Goal: Check status: Check status

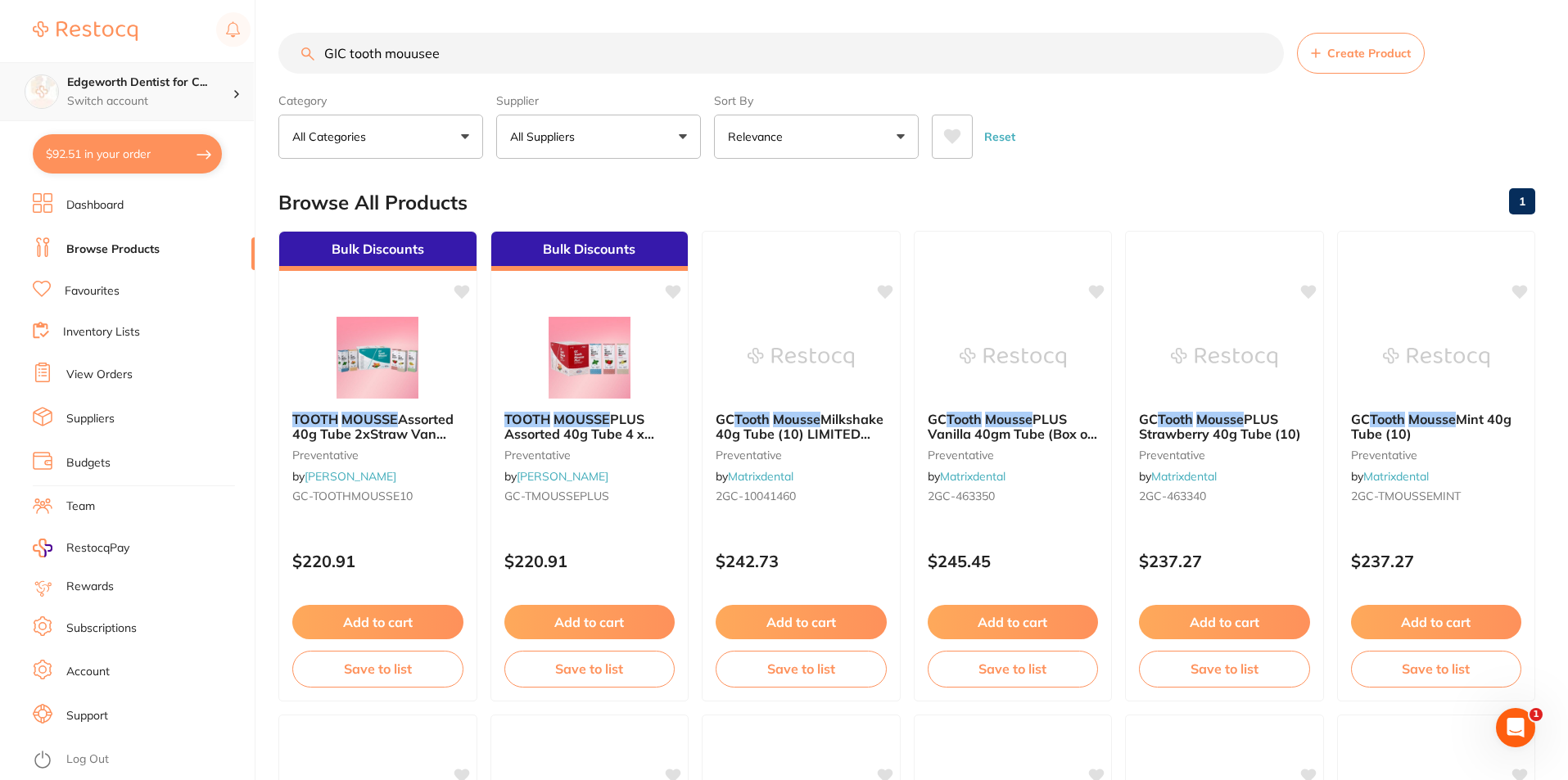
scroll to position [1, 0]
drag, startPoint x: 495, startPoint y: 50, endPoint x: 2, endPoint y: 57, distance: 493.0
click at [2, 57] on div "$92.51 Edgeworth Dentist for C... Switch account Edgeworth Dentist for Chickens…" at bounding box center [784, 390] width 1568 height 780
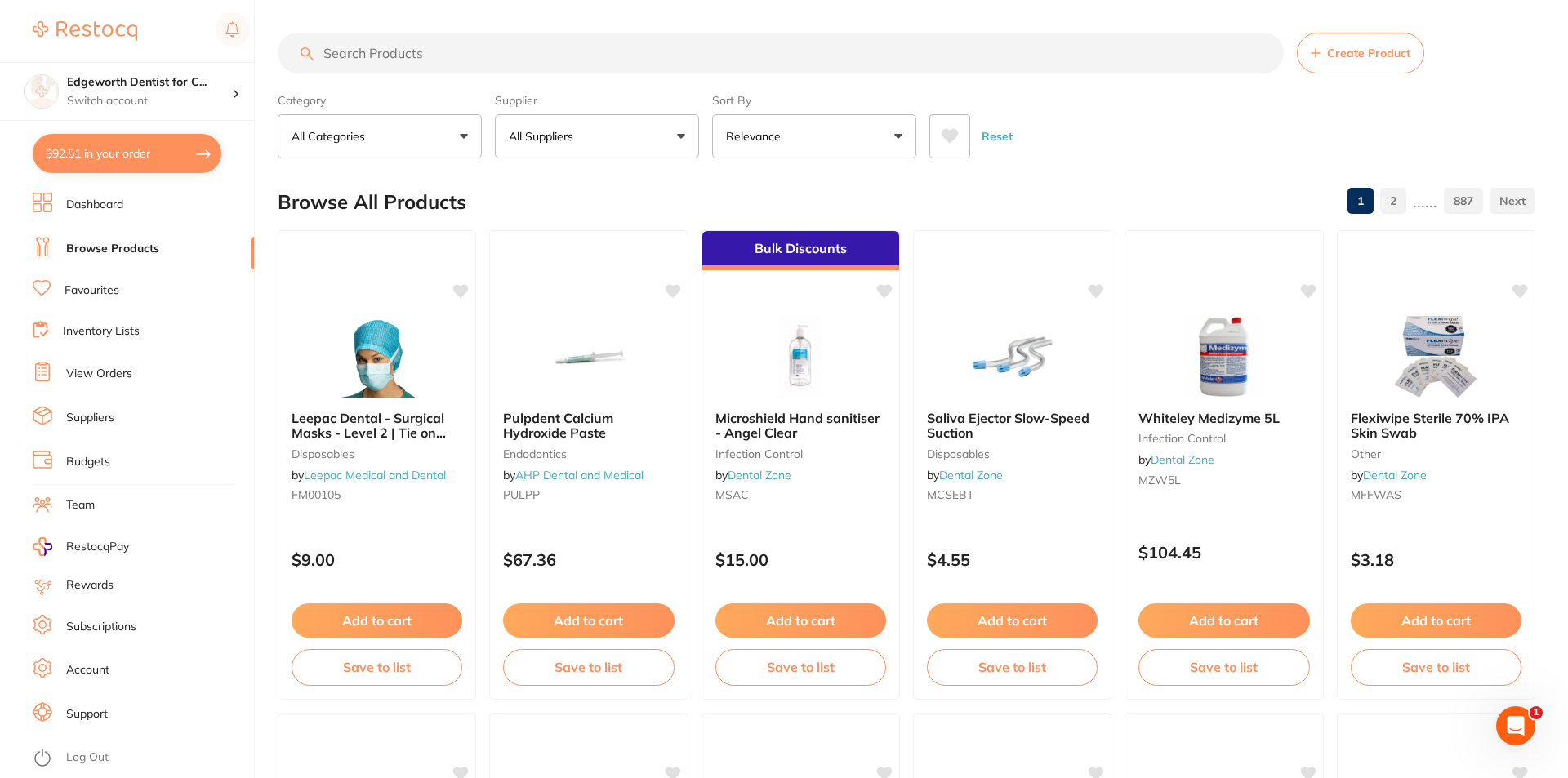
click at [133, 163] on button "$92.51 in your order" at bounding box center [127, 153] width 188 height 39
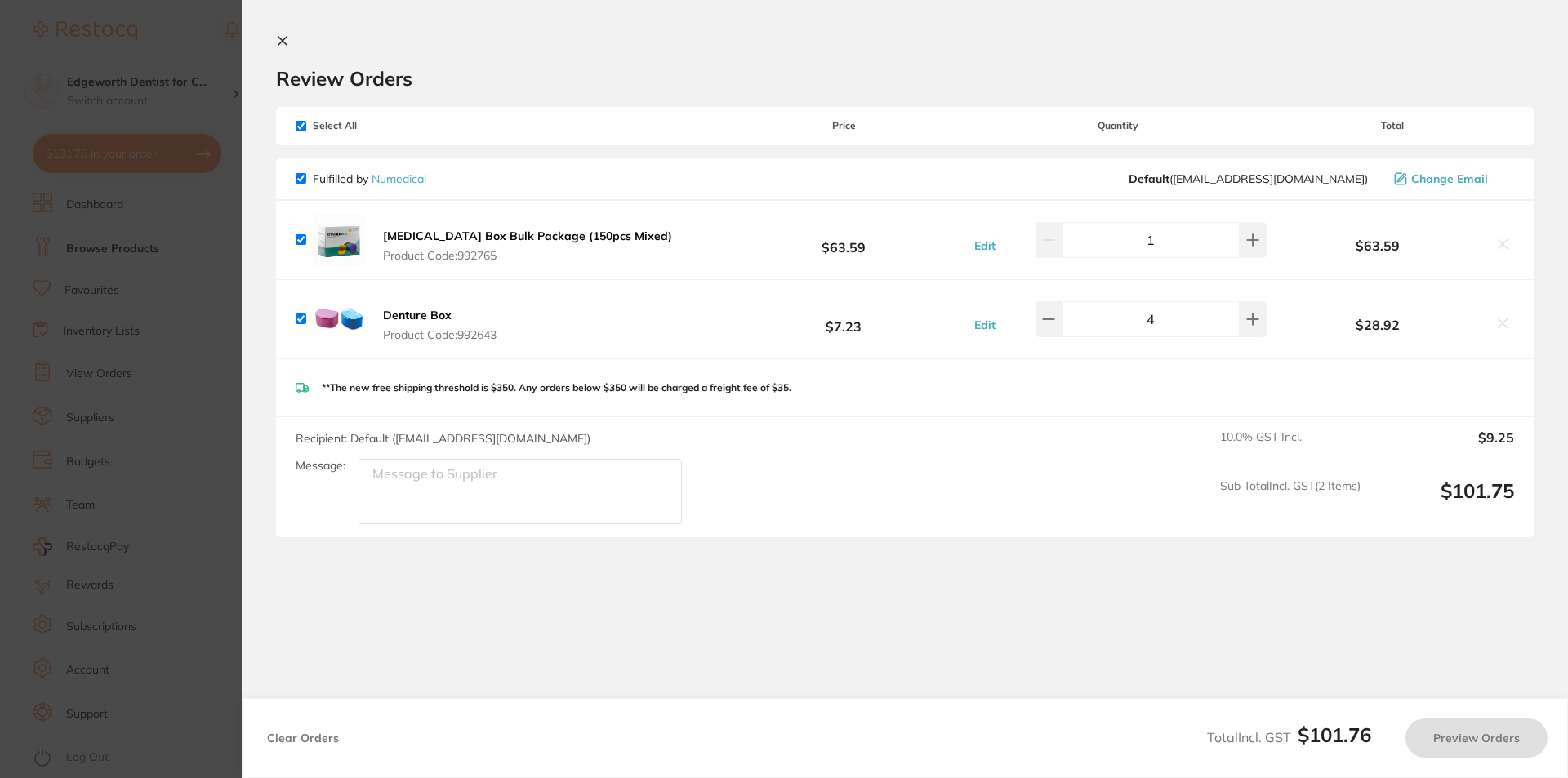
checkbox input "true"
click at [288, 50] on button at bounding box center [285, 42] width 20 height 16
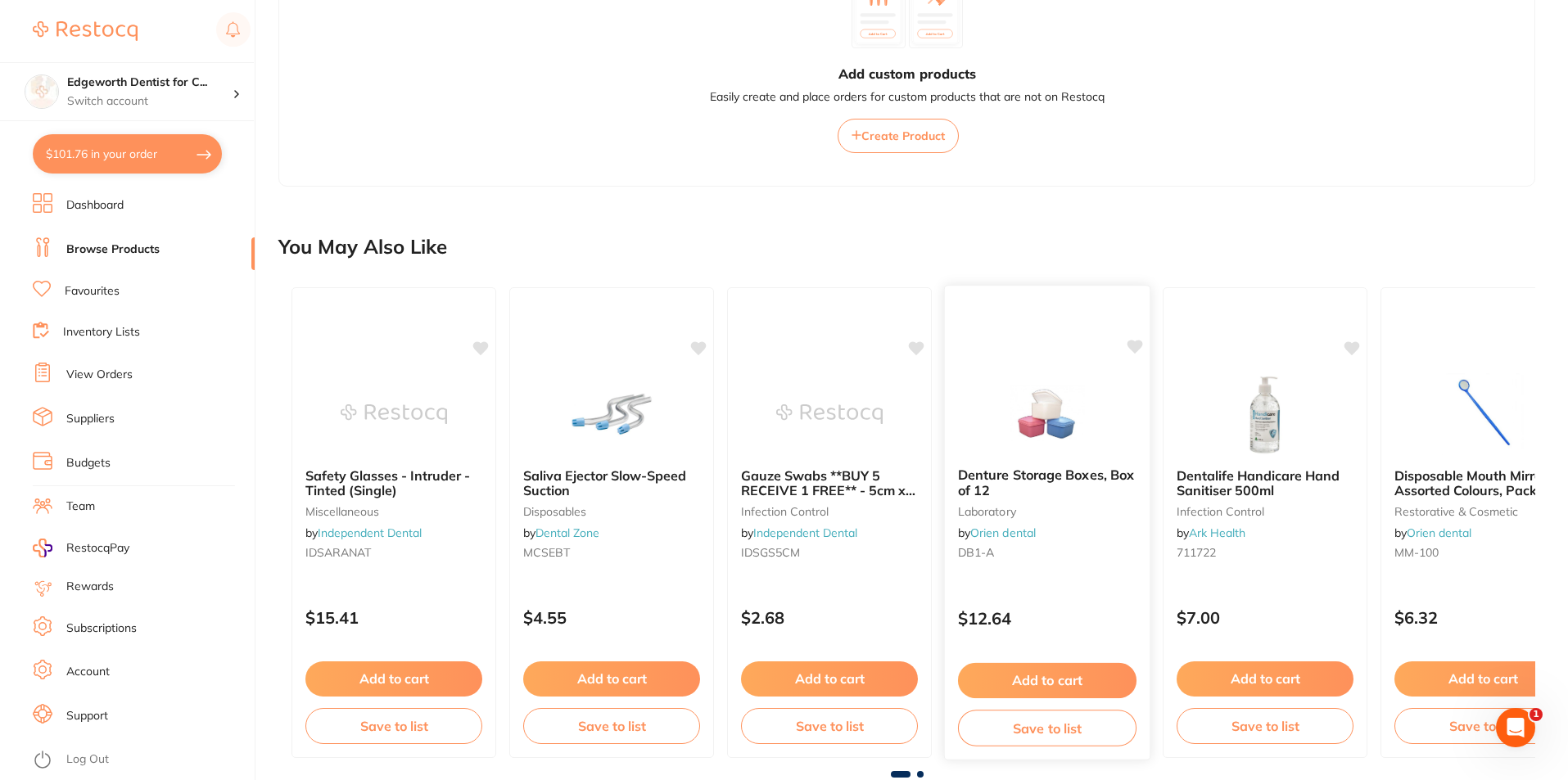
scroll to position [983, 0]
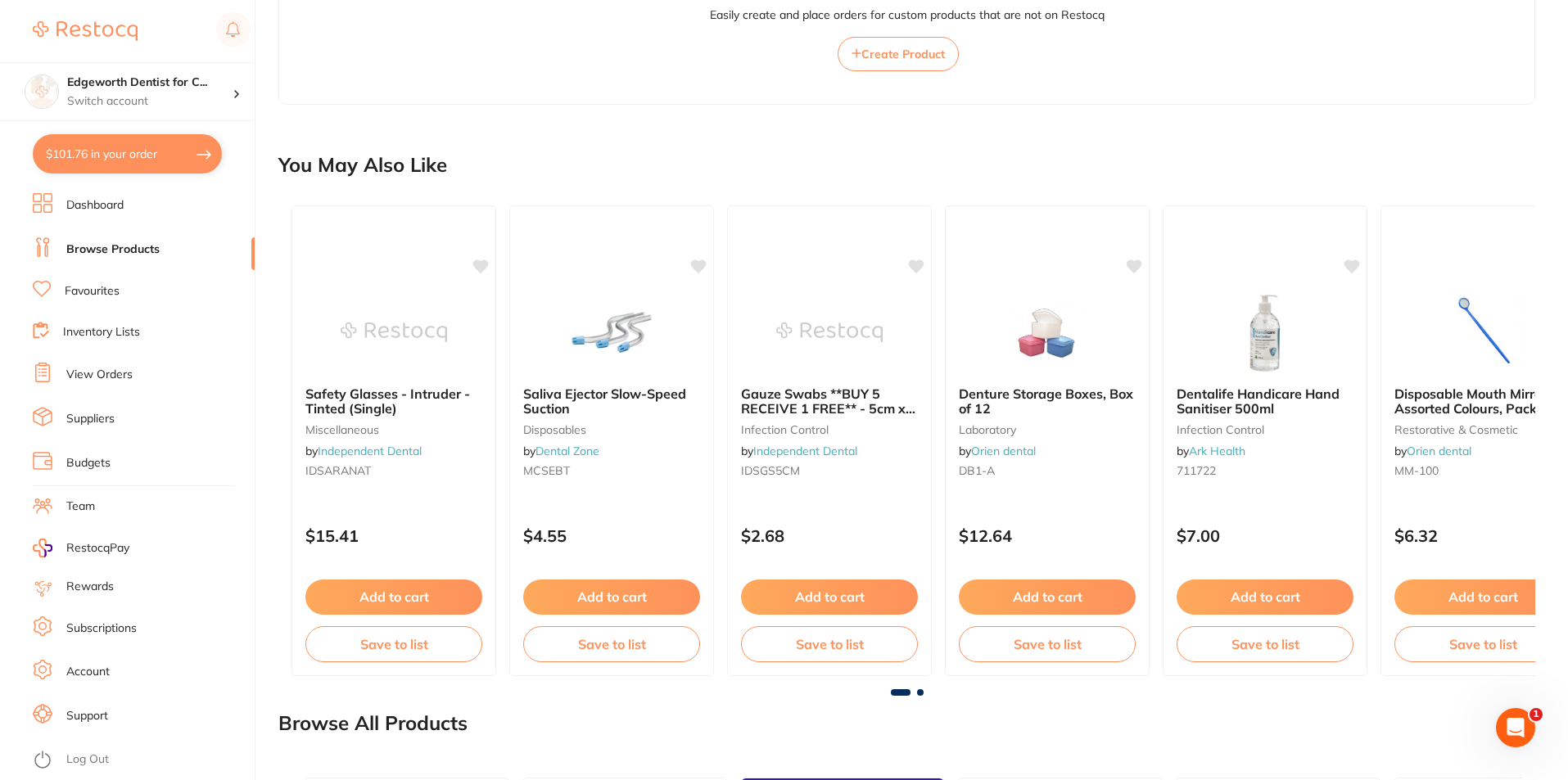
click at [108, 374] on link "View Orders" at bounding box center [100, 374] width 67 height 16
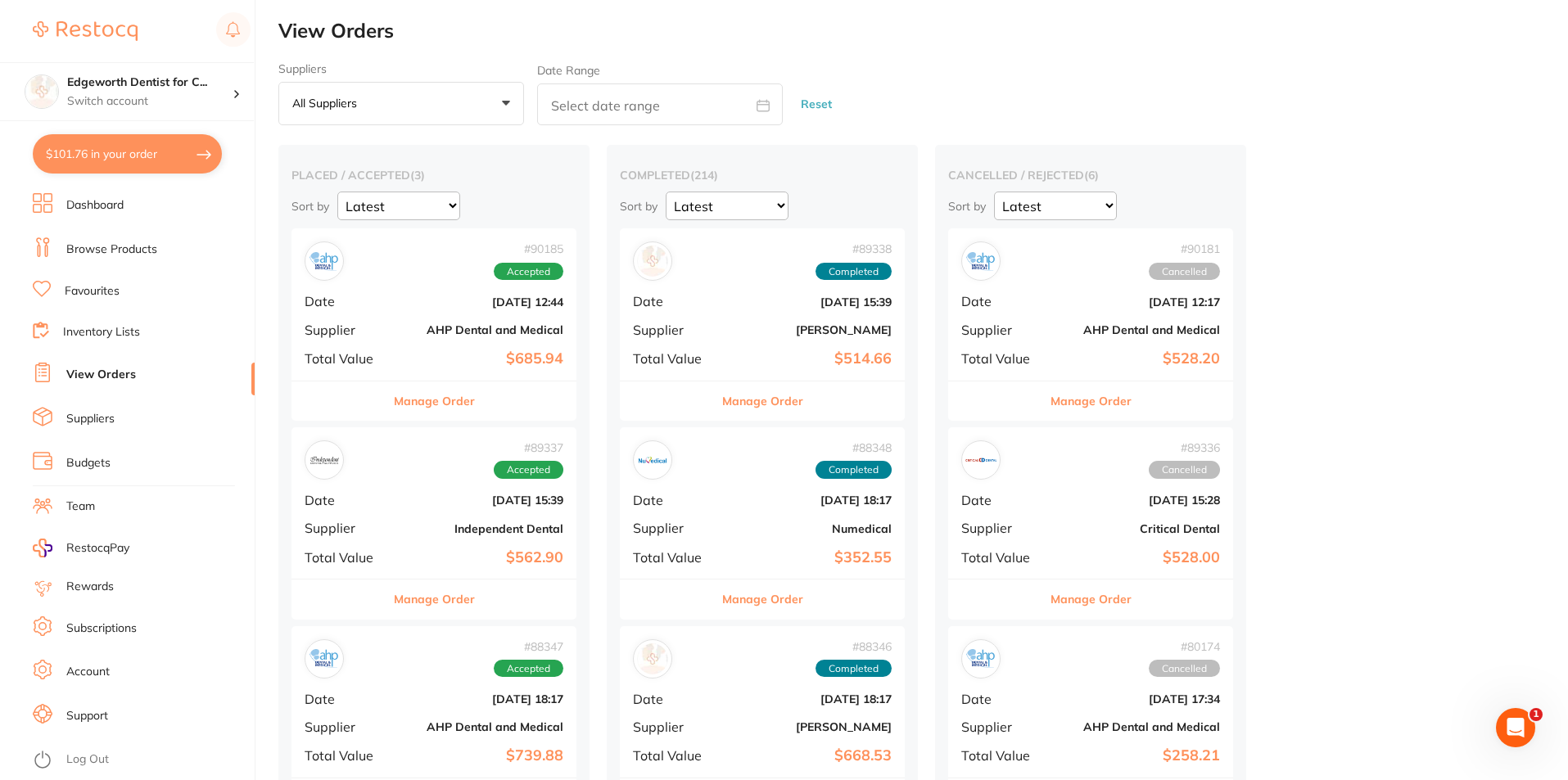
scroll to position [245, 0]
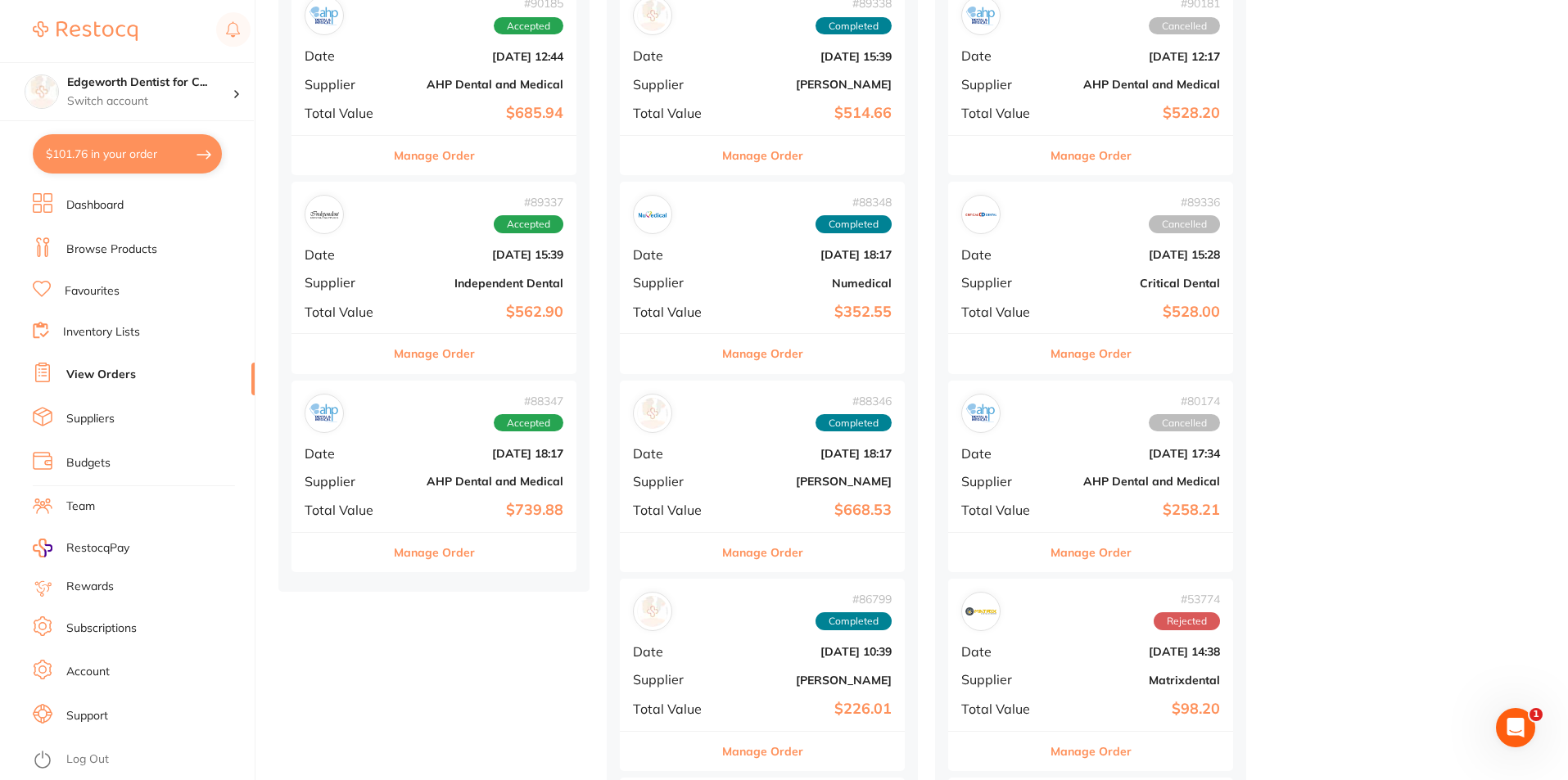
click at [411, 554] on button "Manage Order" at bounding box center [434, 552] width 81 height 39
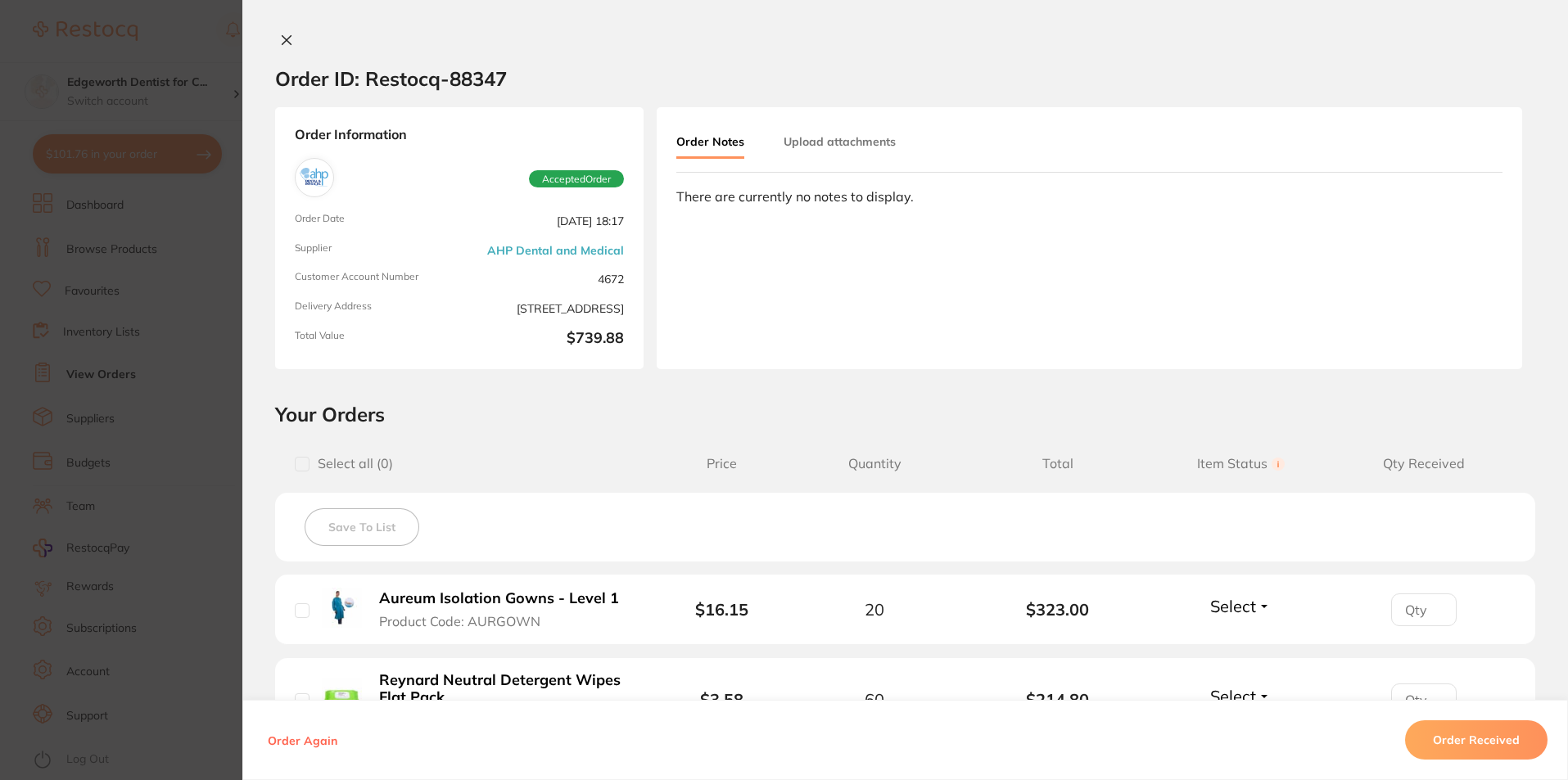
click at [285, 42] on icon at bounding box center [286, 40] width 13 height 13
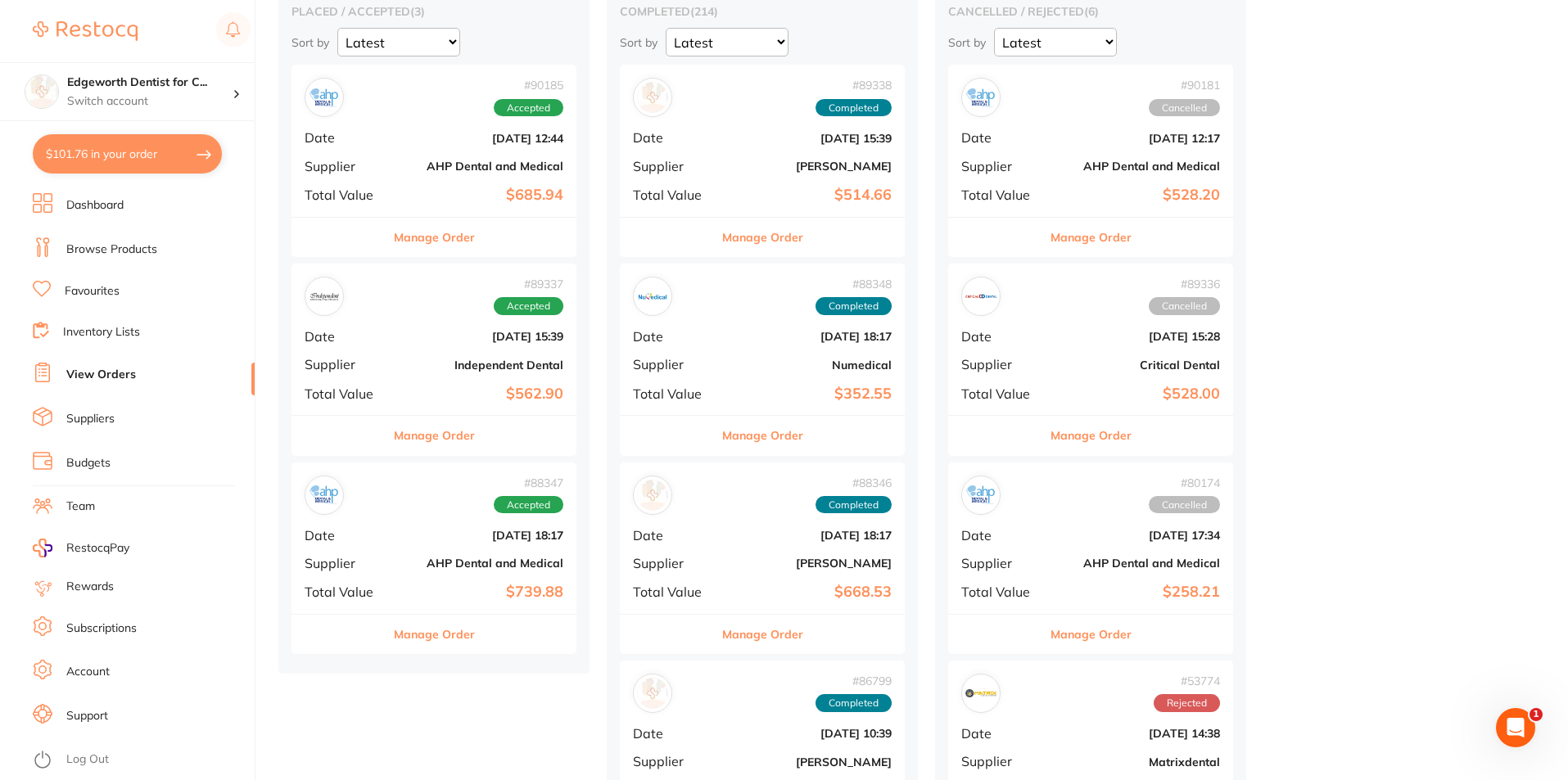
scroll to position [81, 0]
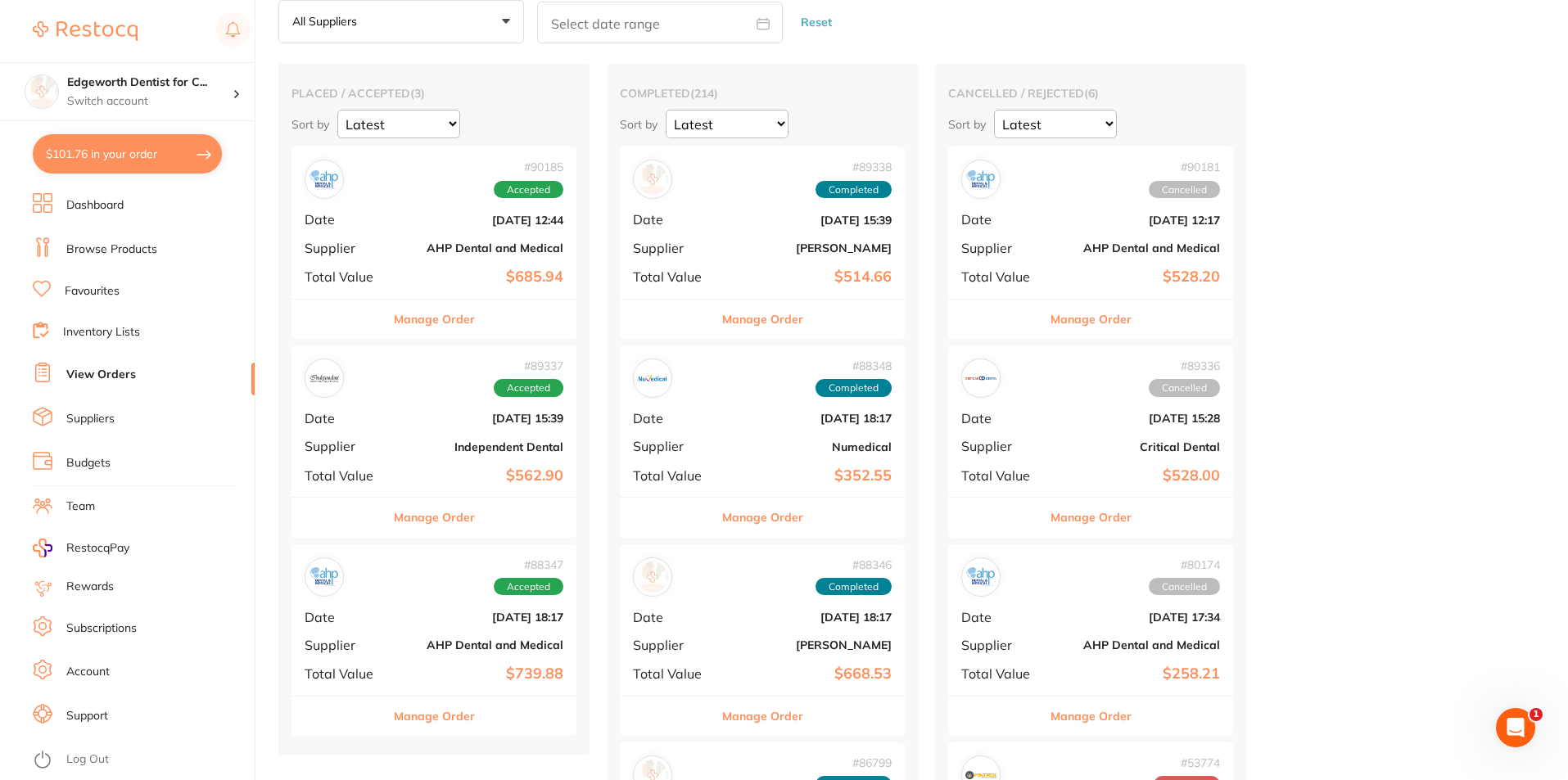
click at [457, 264] on div "# 90185 Accepted Date [DATE] 12:44 Supplier AHP Dental and Medical Total Value …" at bounding box center [433, 222] width 285 height 152
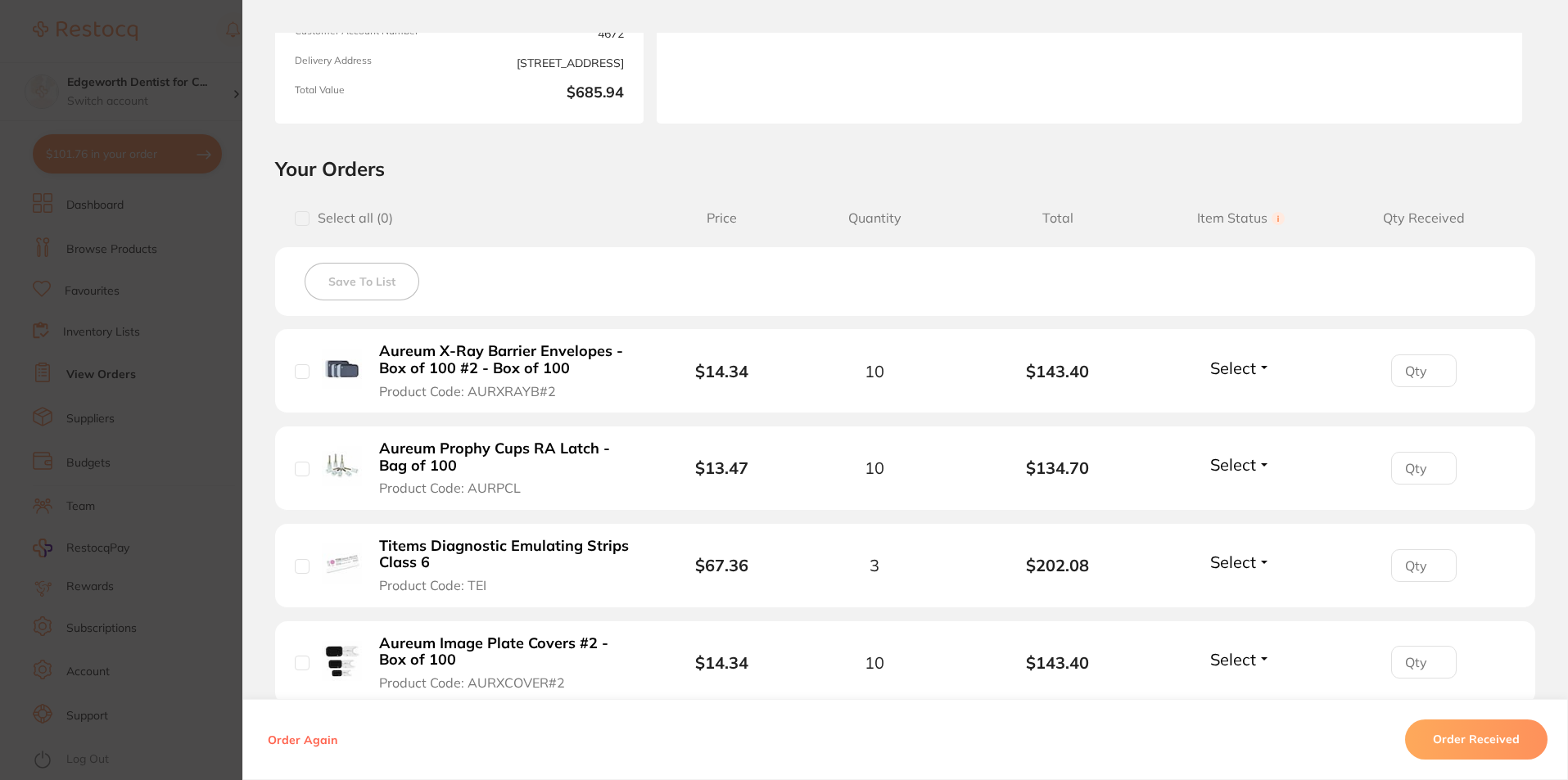
scroll to position [328, 0]
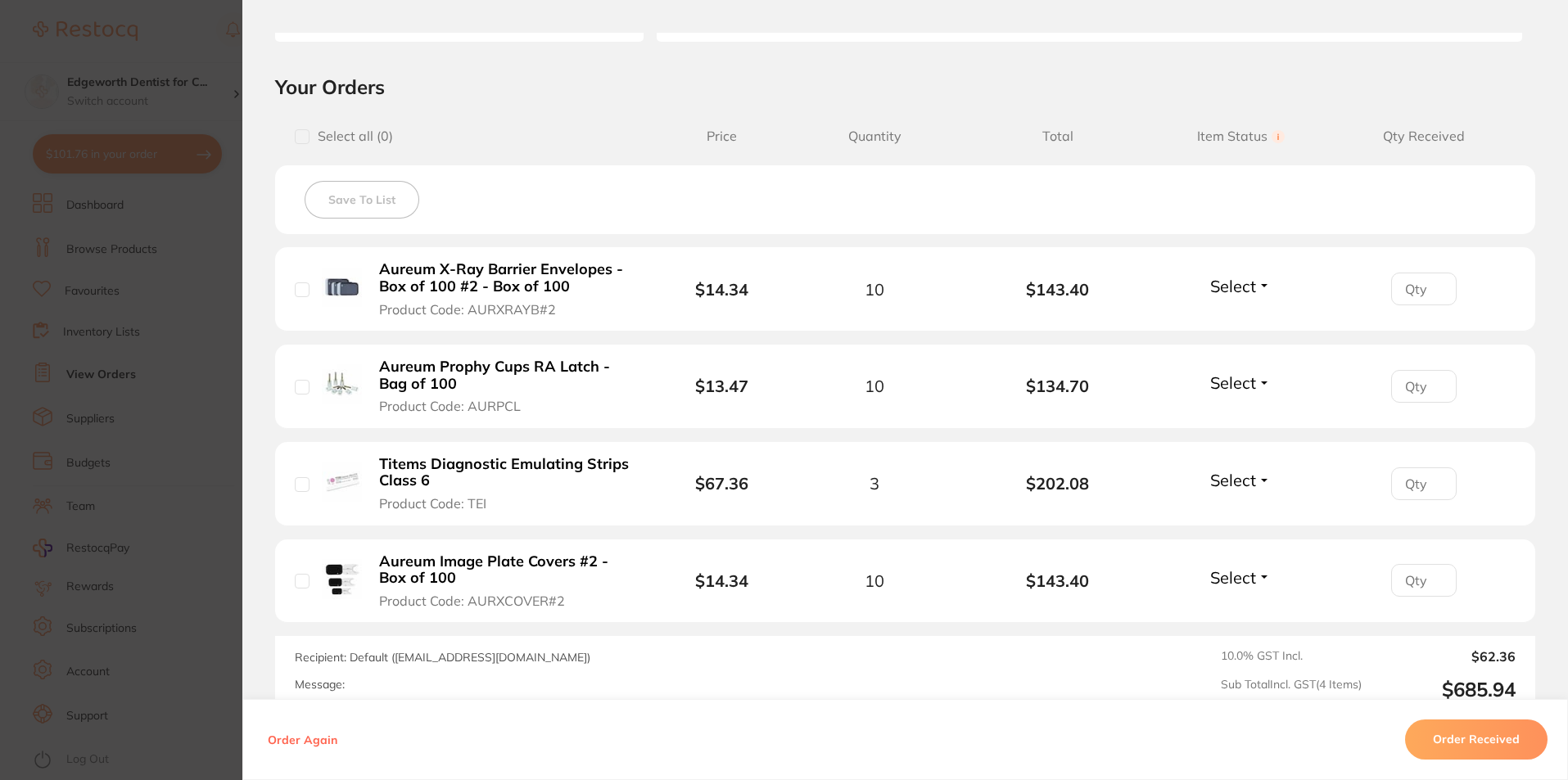
click at [1467, 757] on button "Order Received" at bounding box center [1476, 739] width 142 height 39
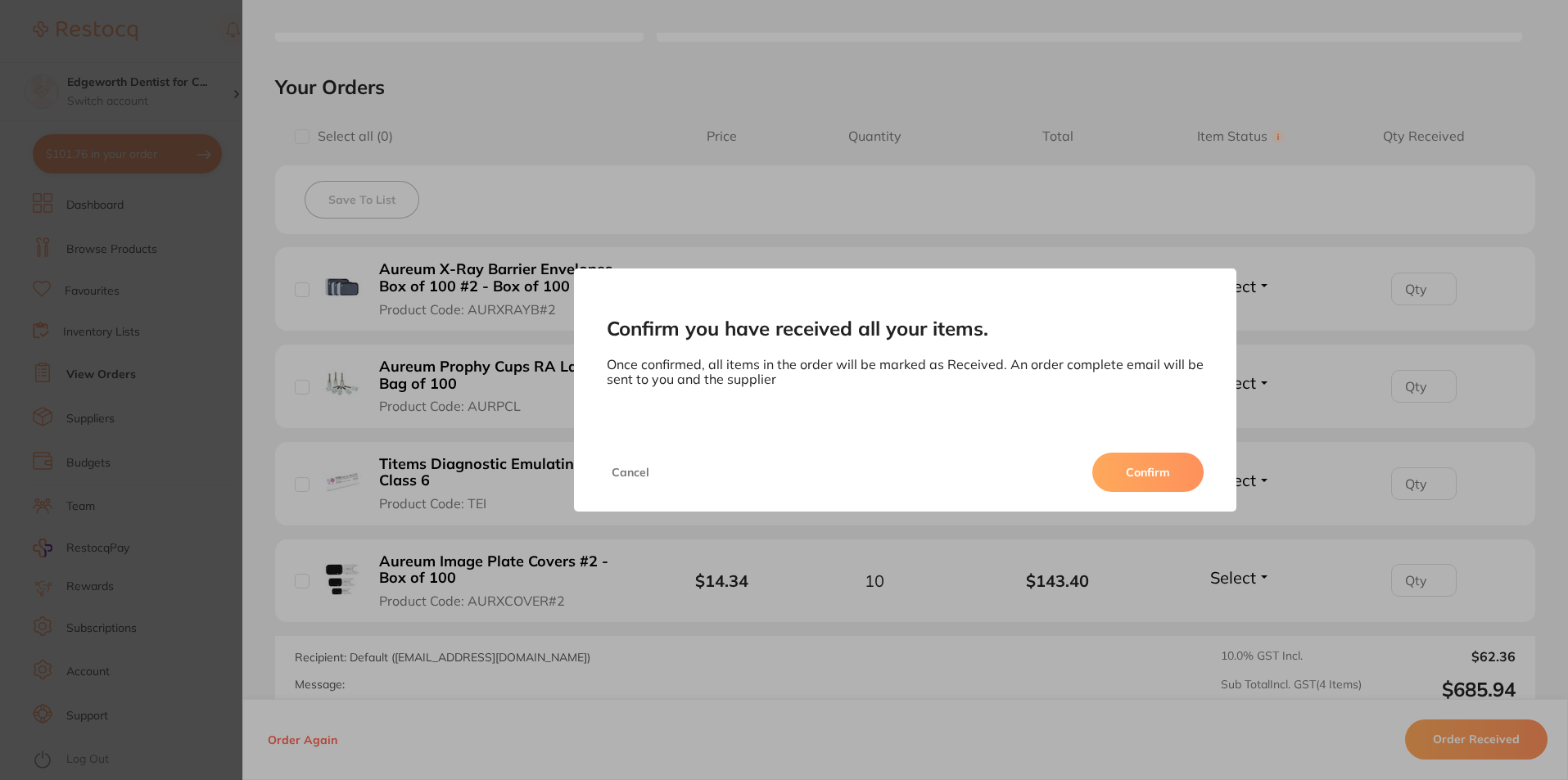
click at [1150, 471] on button "Confirm" at bounding box center [1148, 471] width 111 height 39
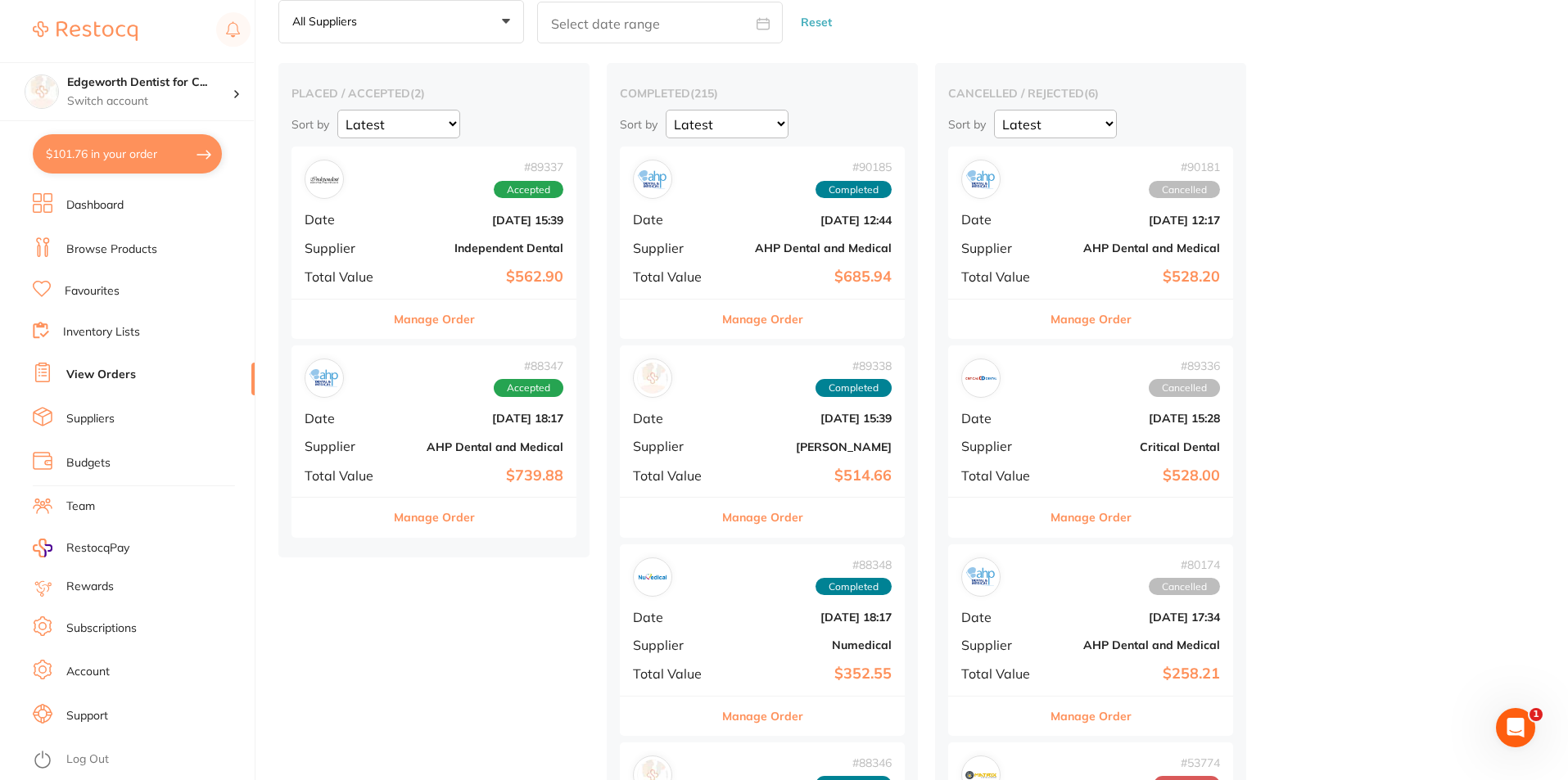
click at [513, 280] on b "$562.90" at bounding box center [481, 277] width 164 height 17
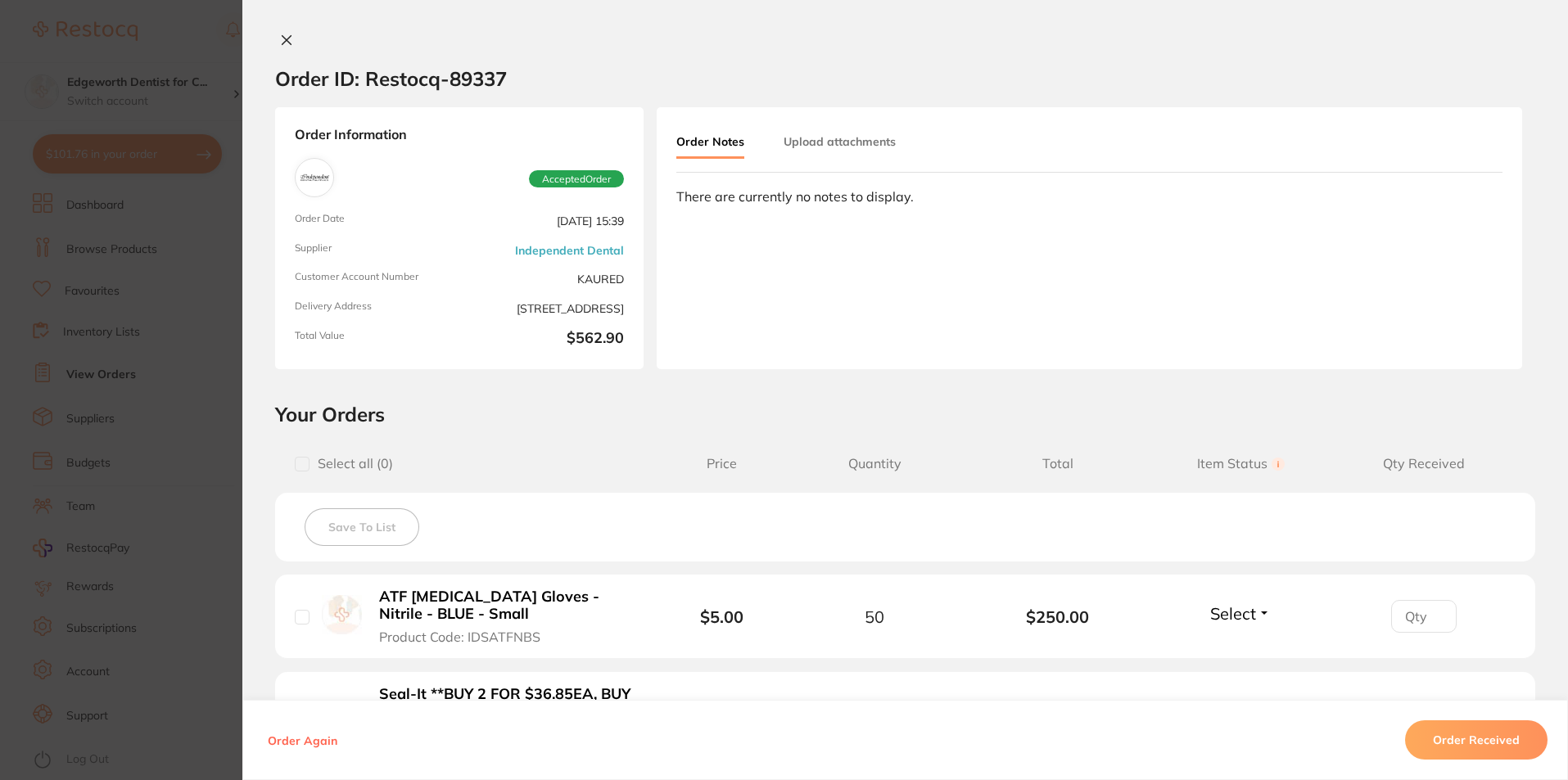
click at [280, 35] on icon at bounding box center [286, 40] width 13 height 13
